Goal: Find specific page/section: Find specific page/section

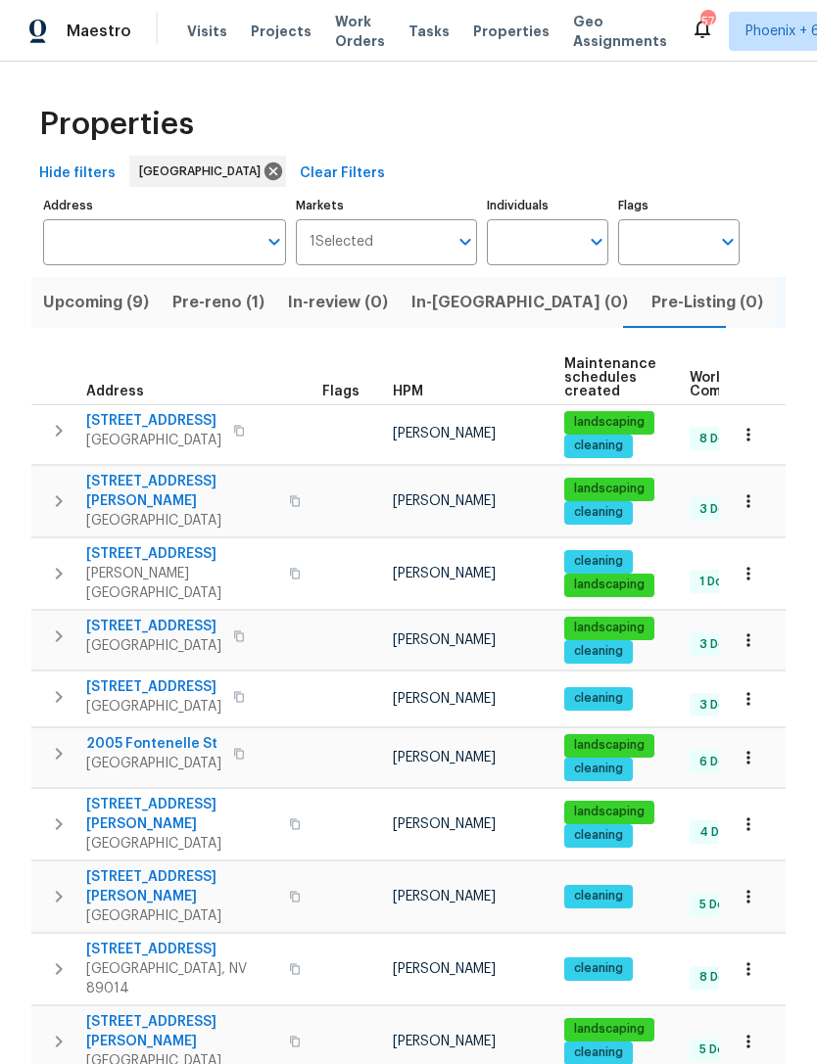
click at [549, 251] on input "Individuals" at bounding box center [533, 242] width 92 height 46
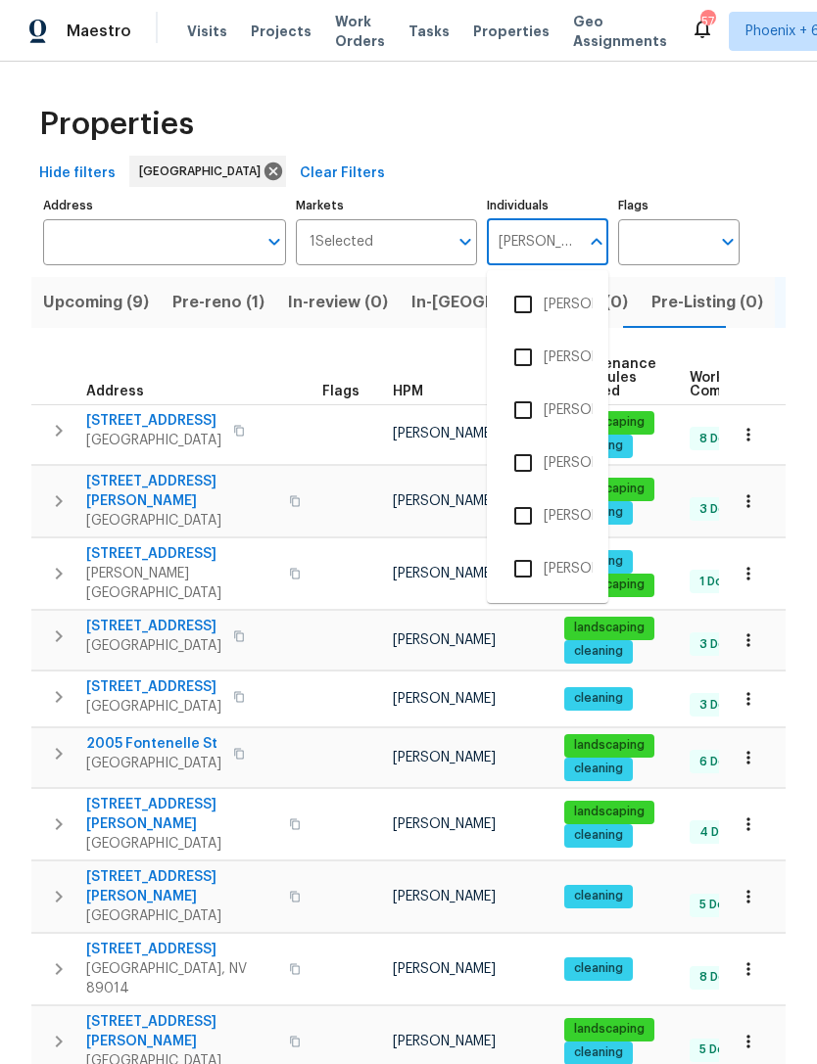
type input "julian"
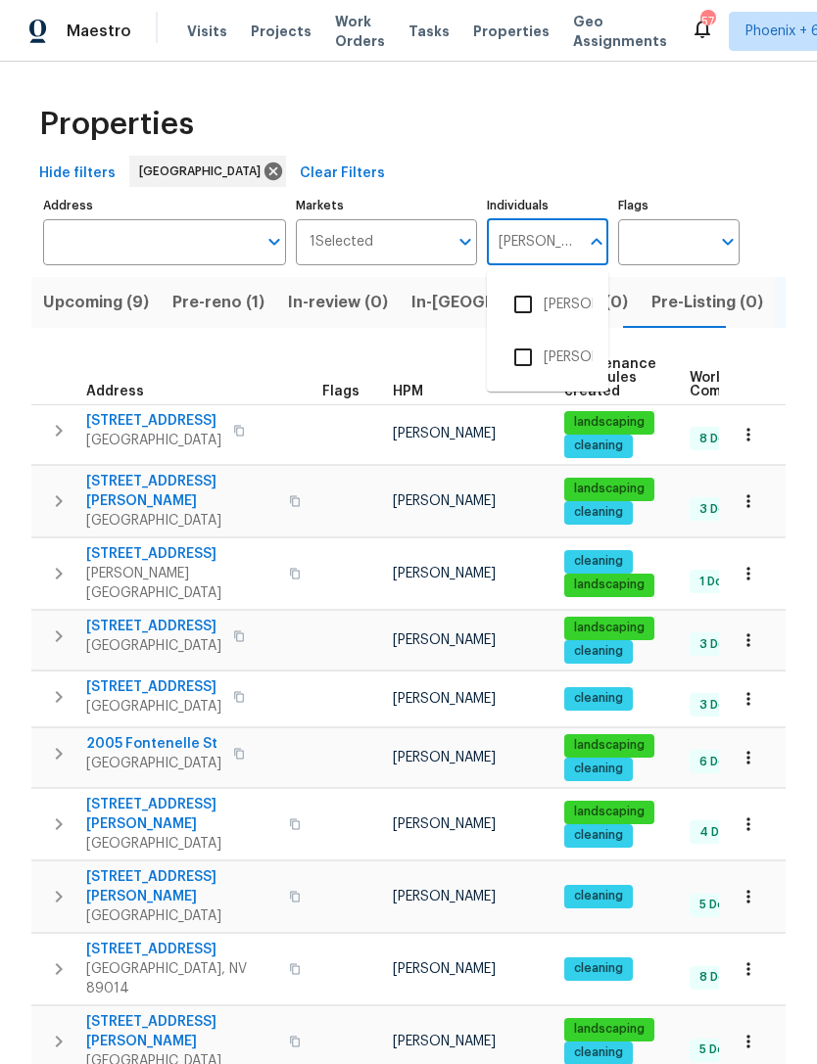
click at [525, 306] on input "checkbox" at bounding box center [522, 304] width 41 height 41
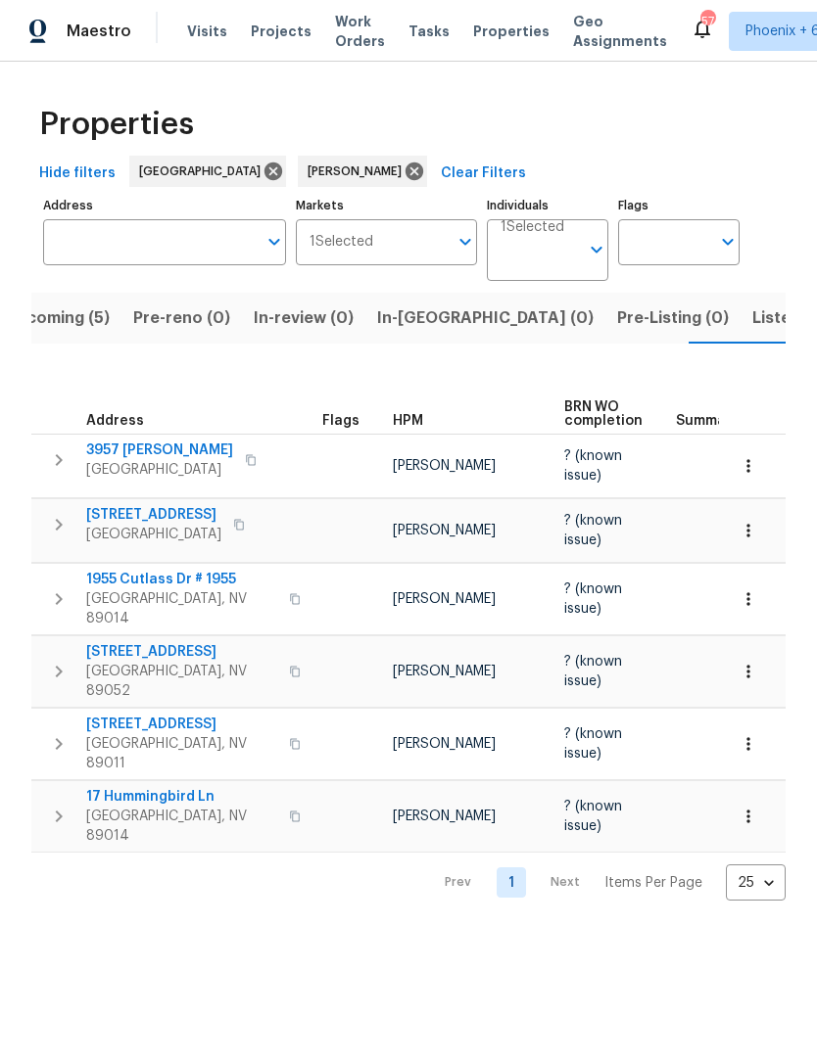
click at [433, 316] on span "In-reno (0)" at bounding box center [485, 318] width 216 height 27
